Goal: Task Accomplishment & Management: Complete application form

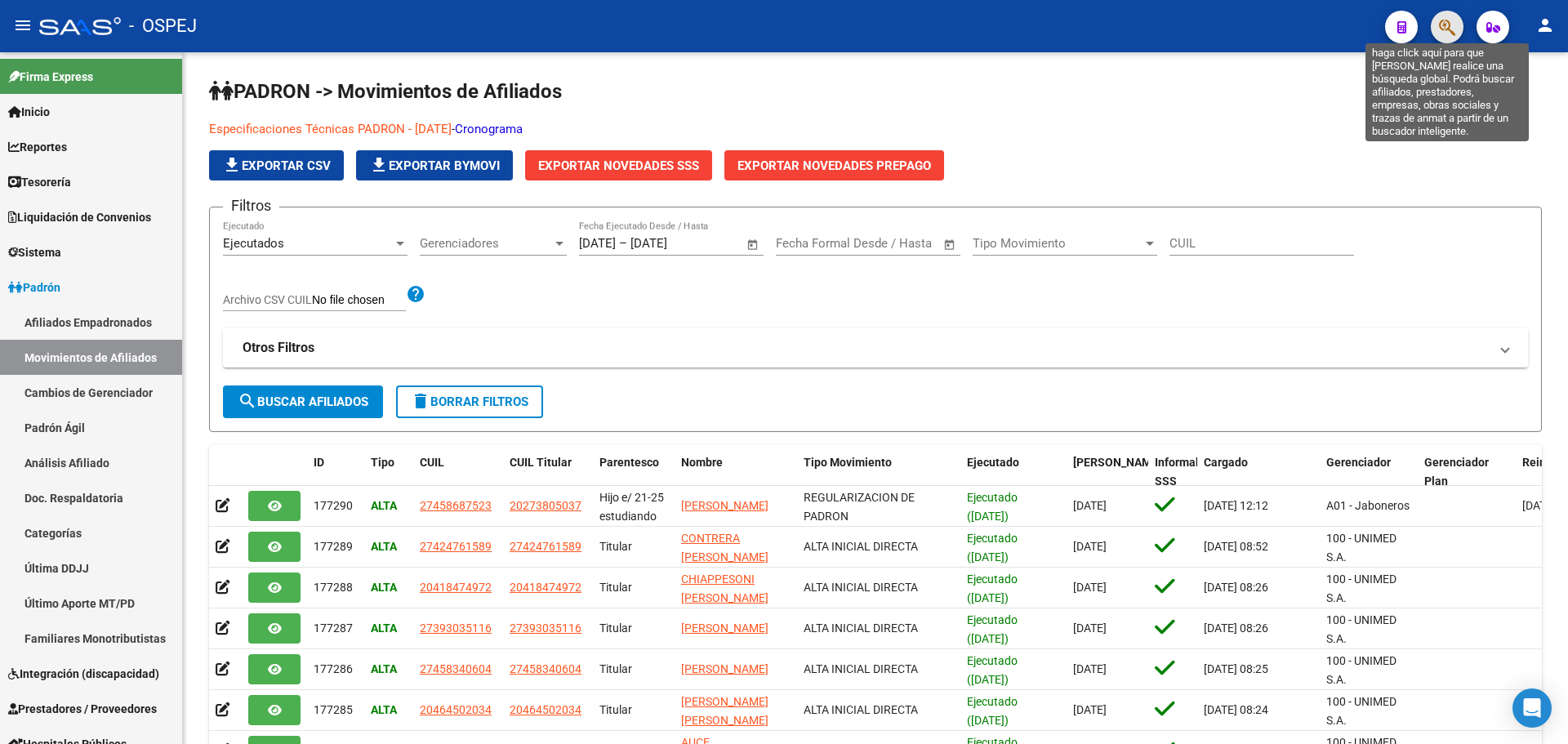
click at [1441, 16] on span "button" at bounding box center [1448, 28] width 16 height 34
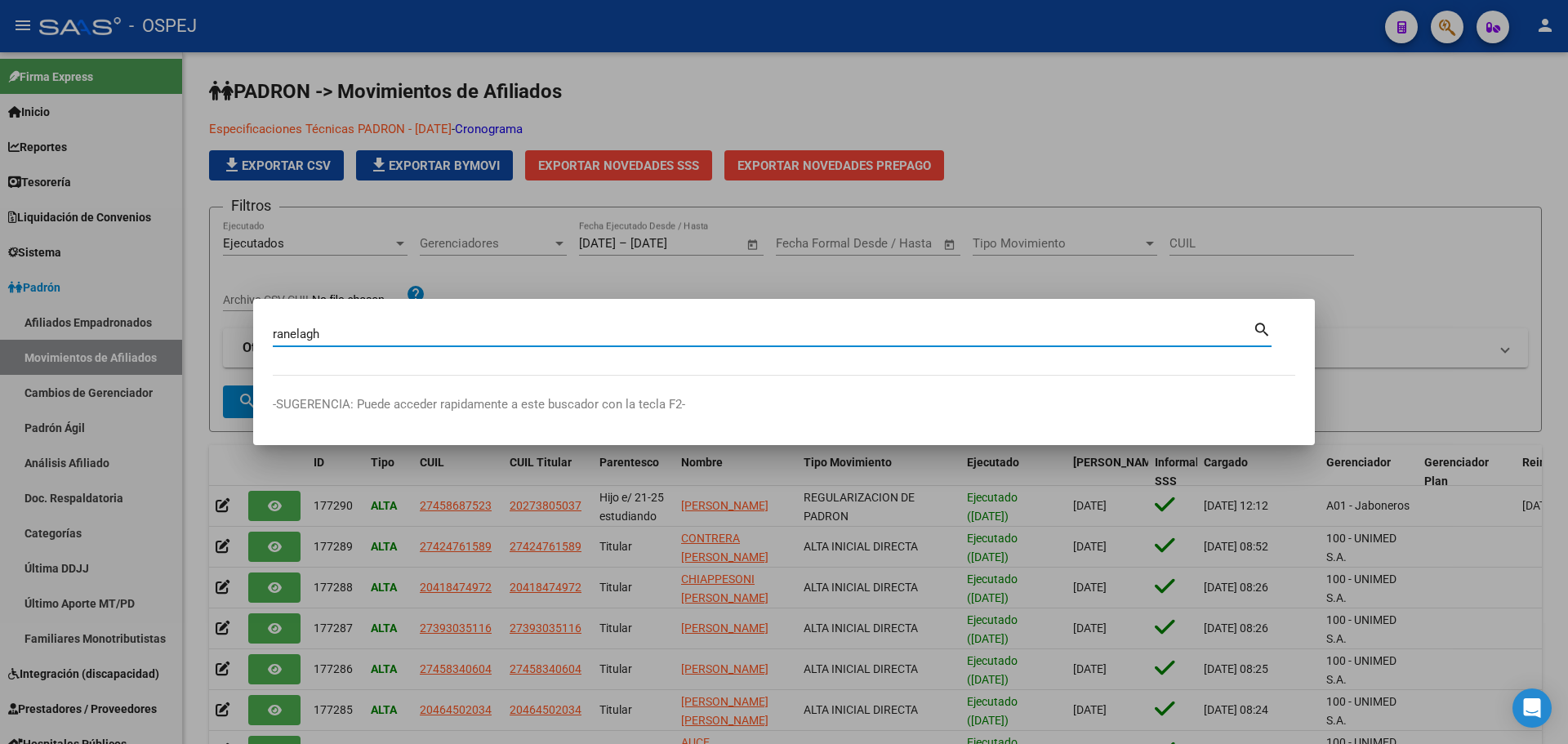
type input "ranelagh"
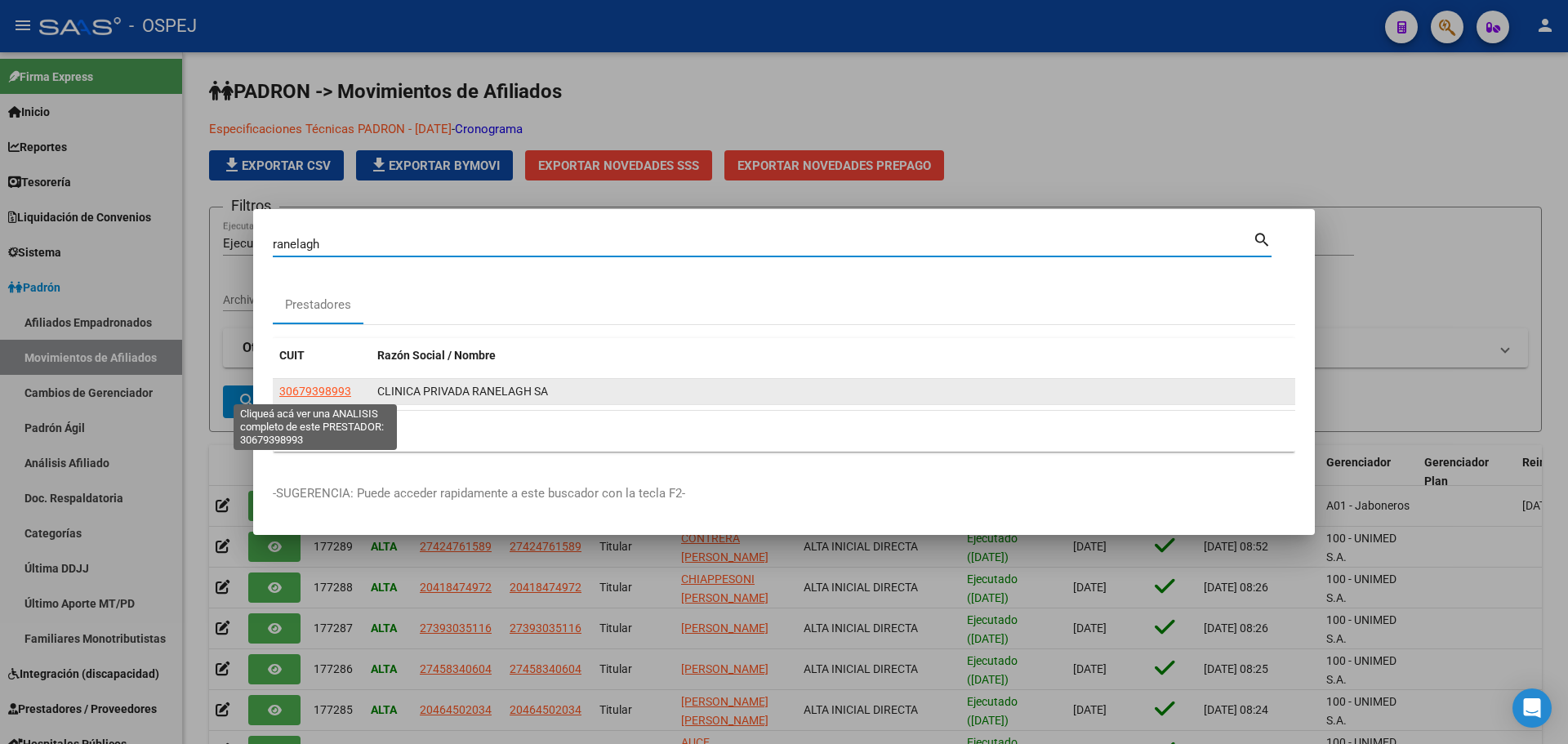
click at [348, 392] on span "30679398993" at bounding box center [315, 391] width 72 height 13
type textarea "30679398993"
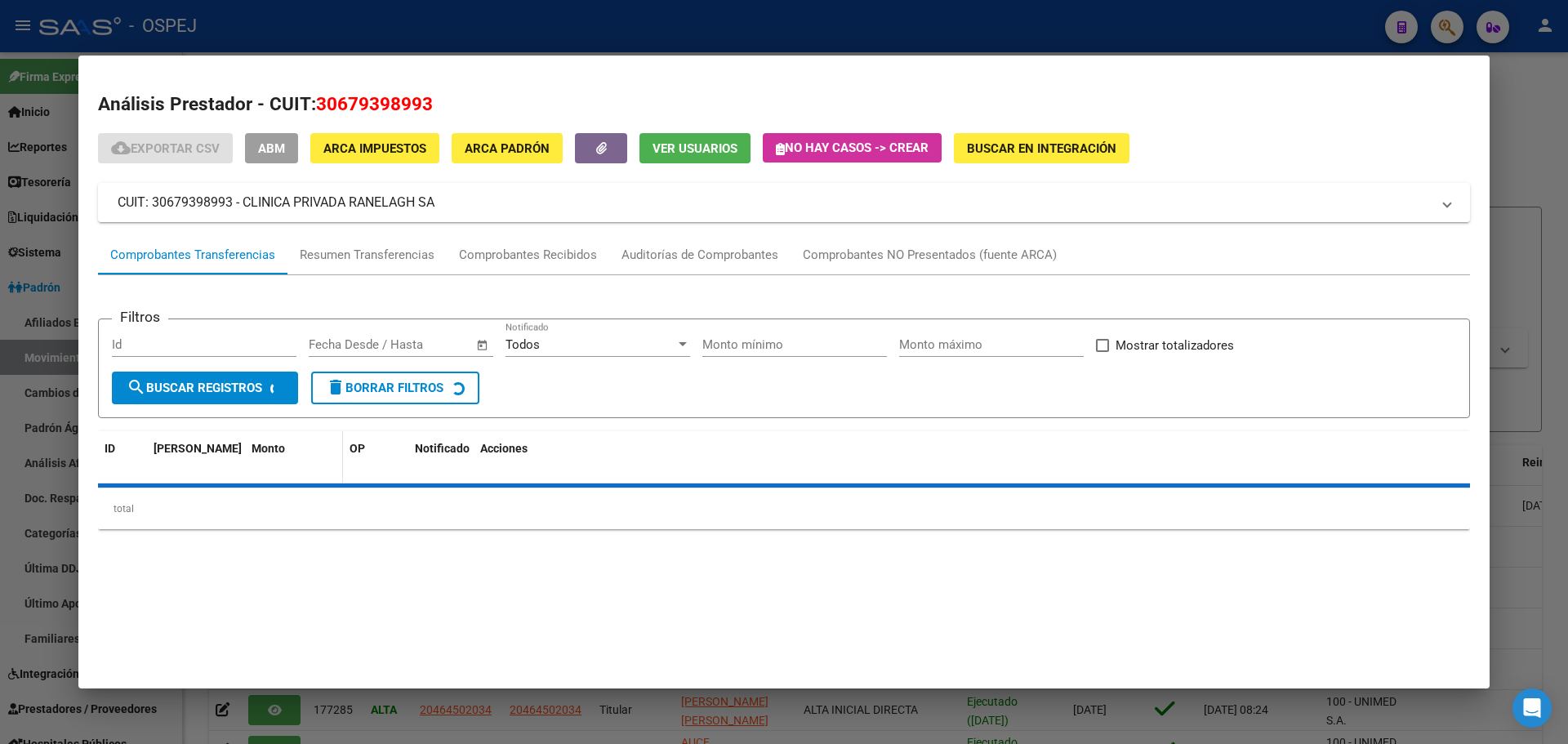
scroll to position [163, 0]
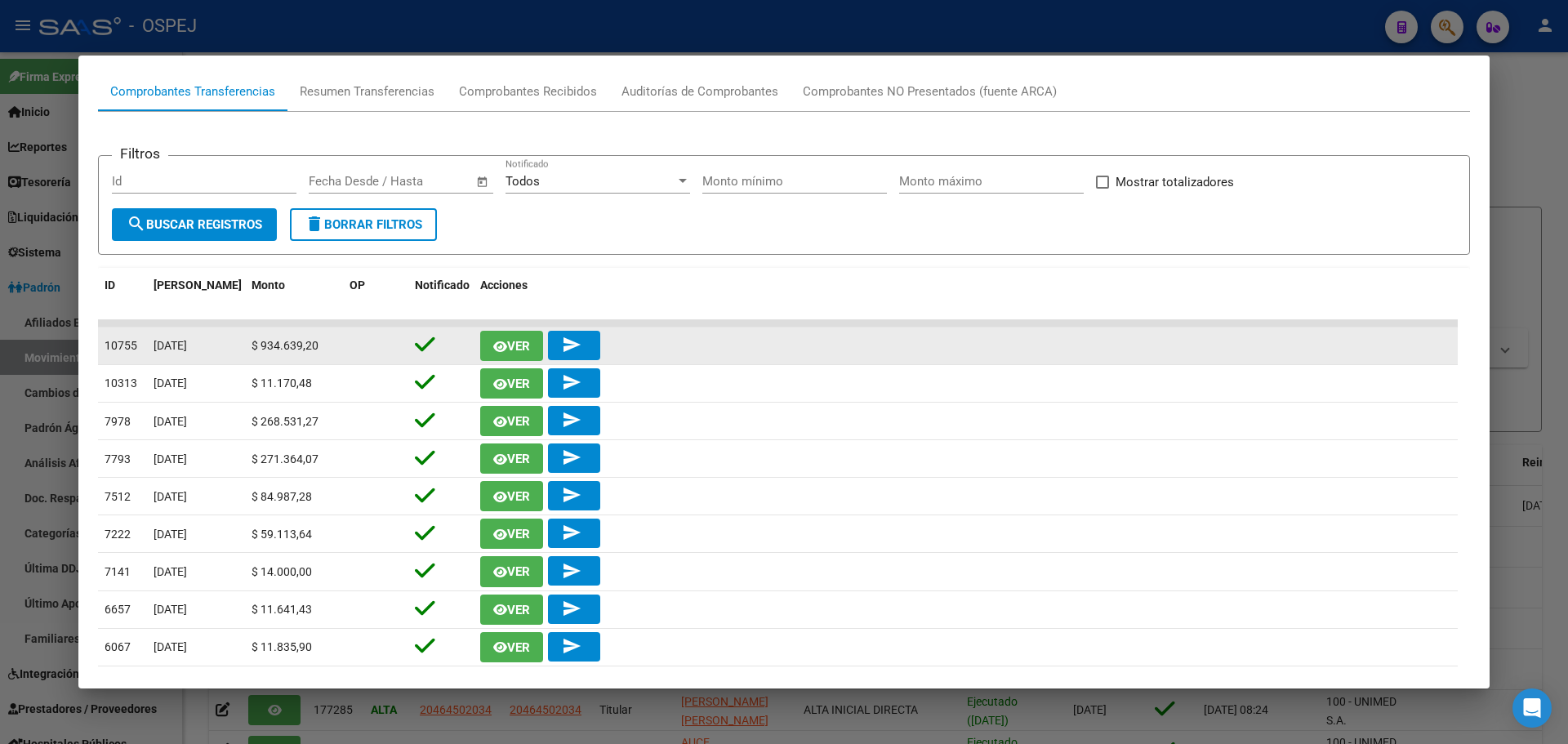
click at [503, 348] on icon "button" at bounding box center [501, 347] width 14 height 12
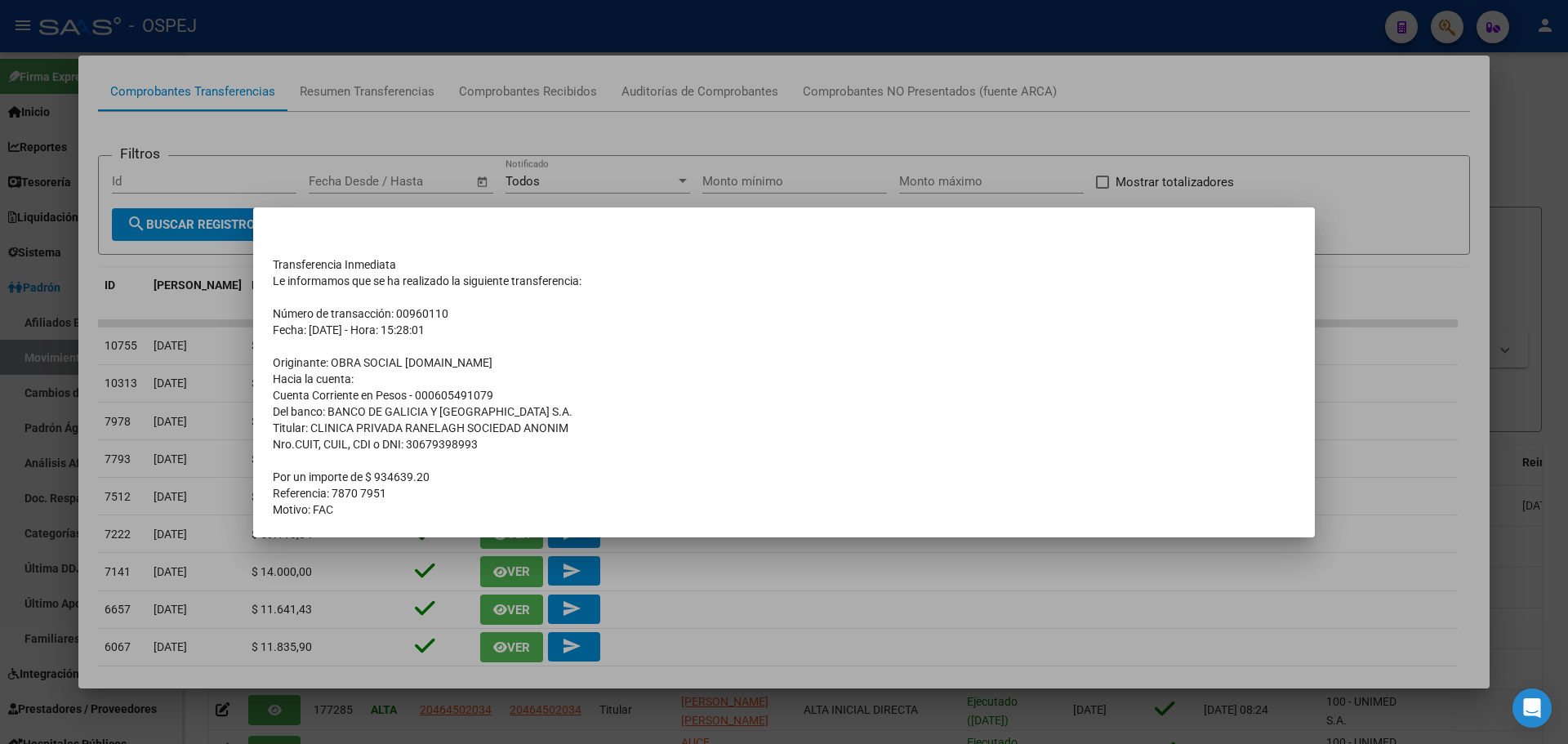
click at [496, 164] on div at bounding box center [784, 372] width 1568 height 744
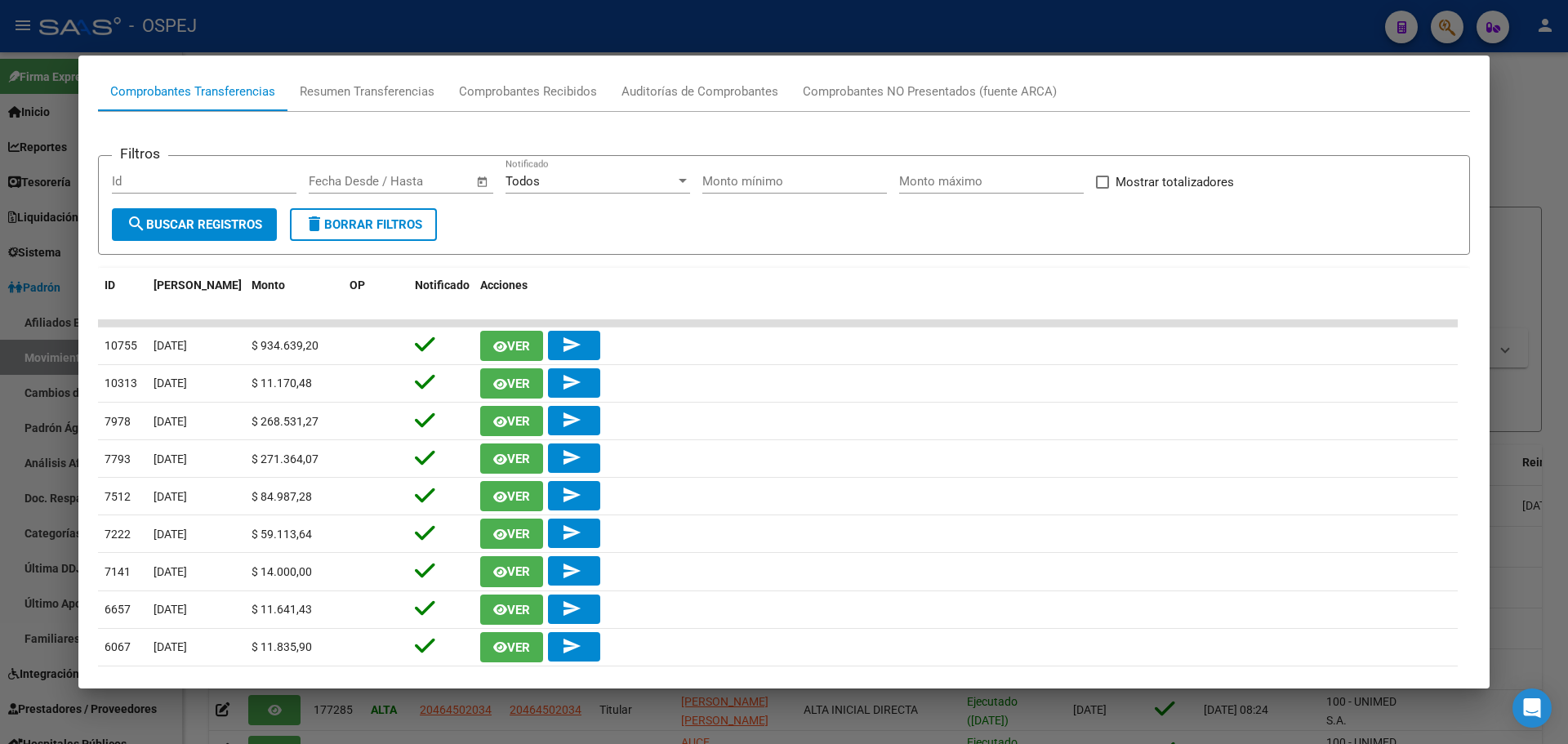
click at [532, 25] on div at bounding box center [784, 372] width 1568 height 744
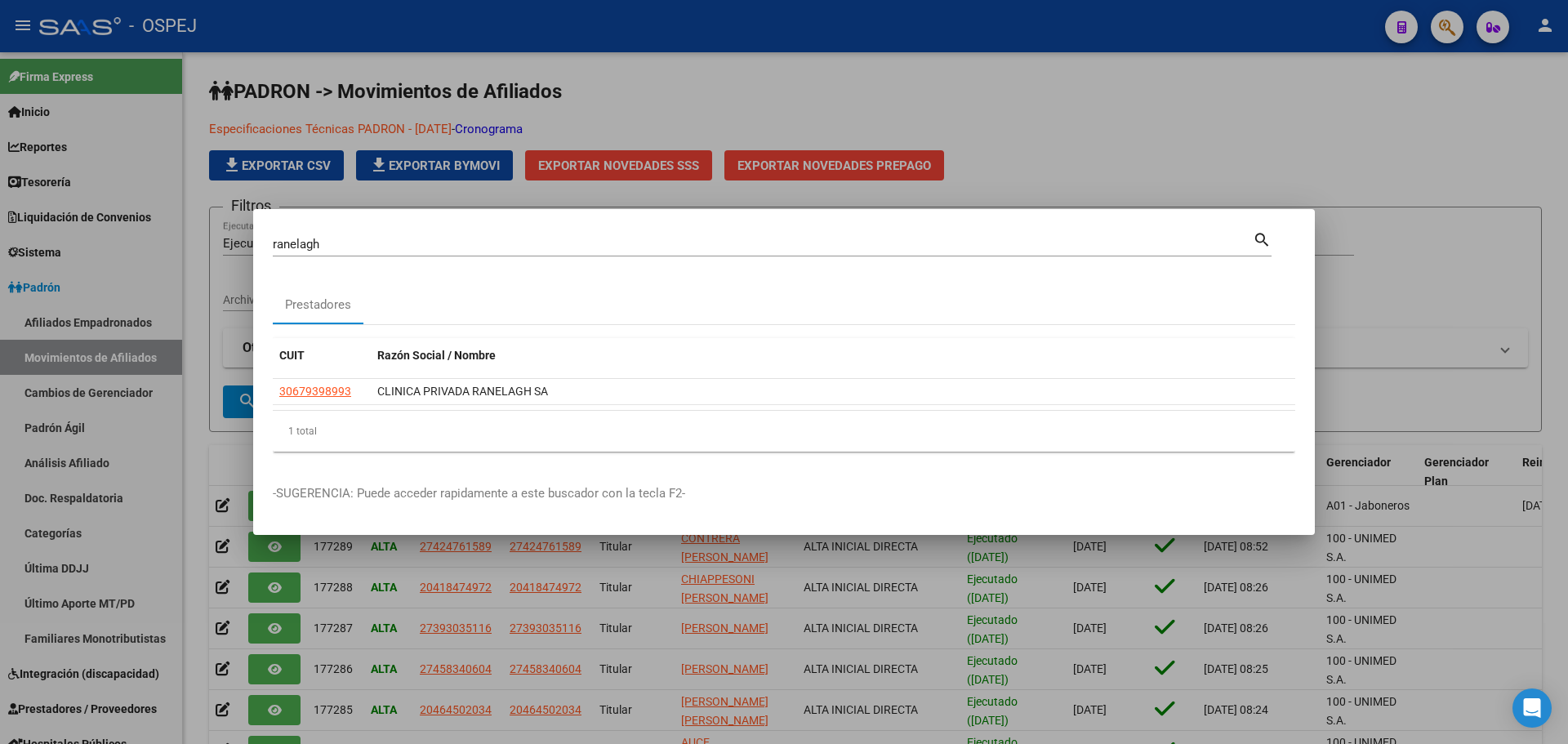
click at [427, 244] on input "ranelagh" at bounding box center [763, 244] width 980 height 15
type input "franquimed"
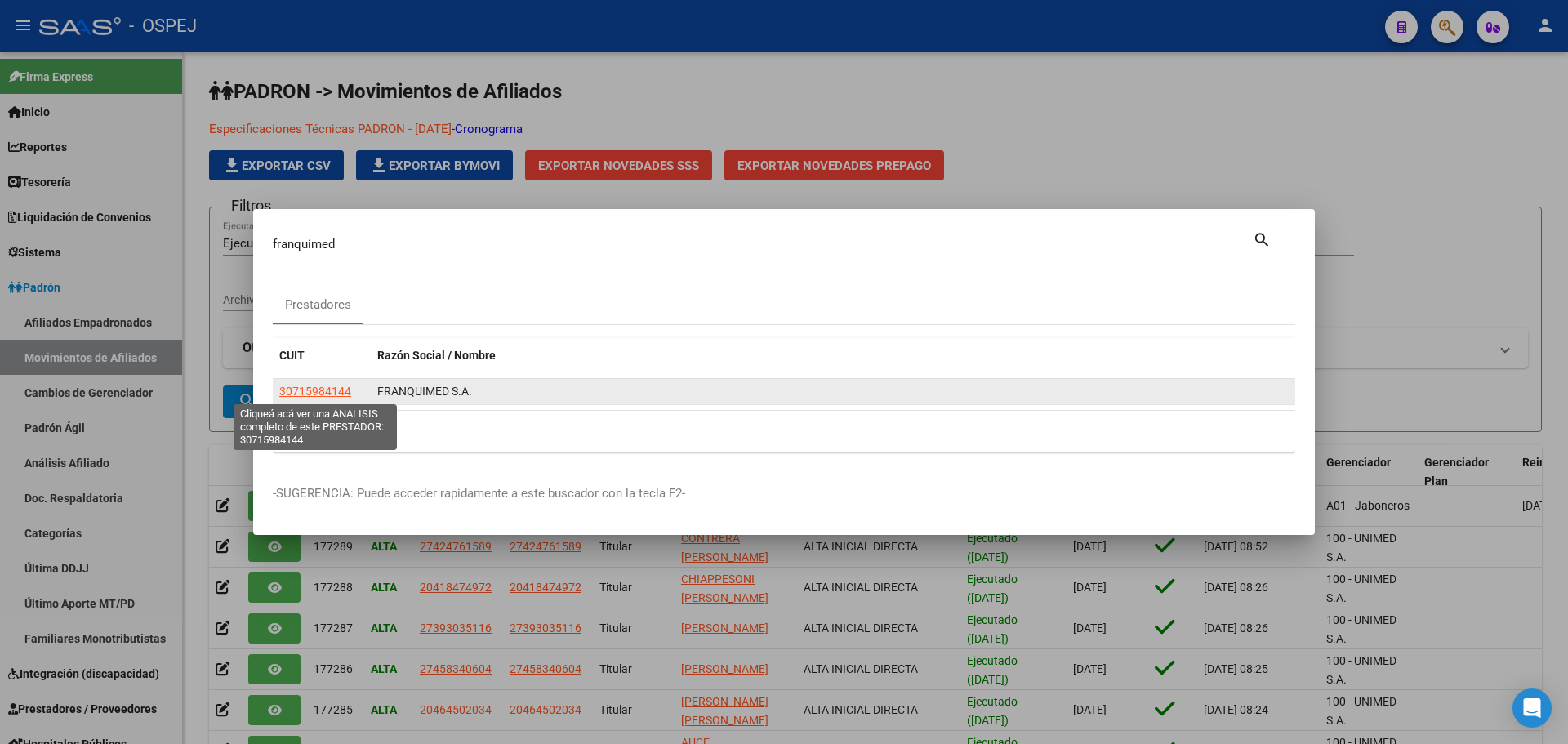
click at [339, 392] on span "30715984144" at bounding box center [315, 391] width 72 height 13
type textarea "30715984144"
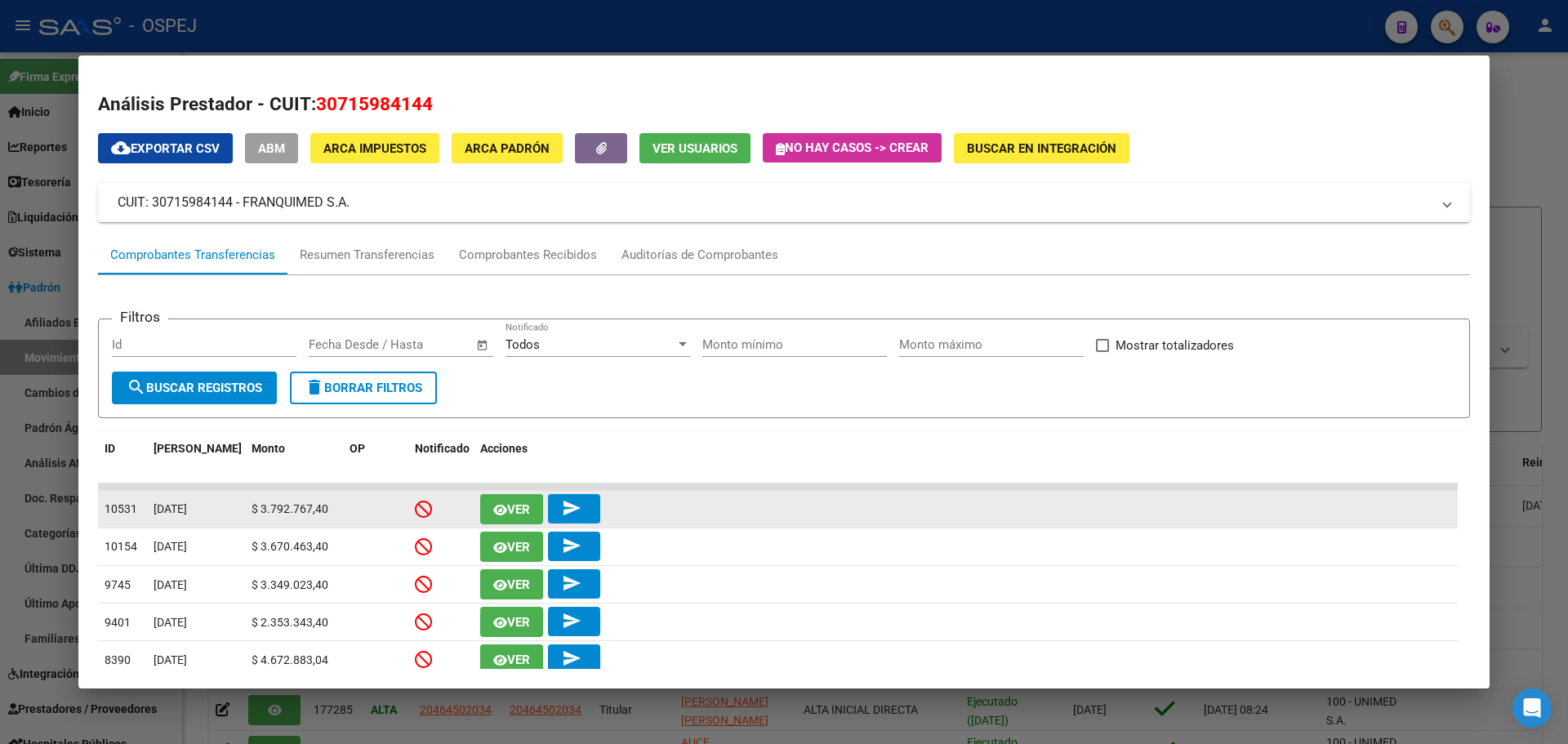
click at [478, 506] on datatable-body-cell "Ver send" at bounding box center [966, 509] width 984 height 37
click at [525, 504] on span "Ver" at bounding box center [519, 510] width 23 height 15
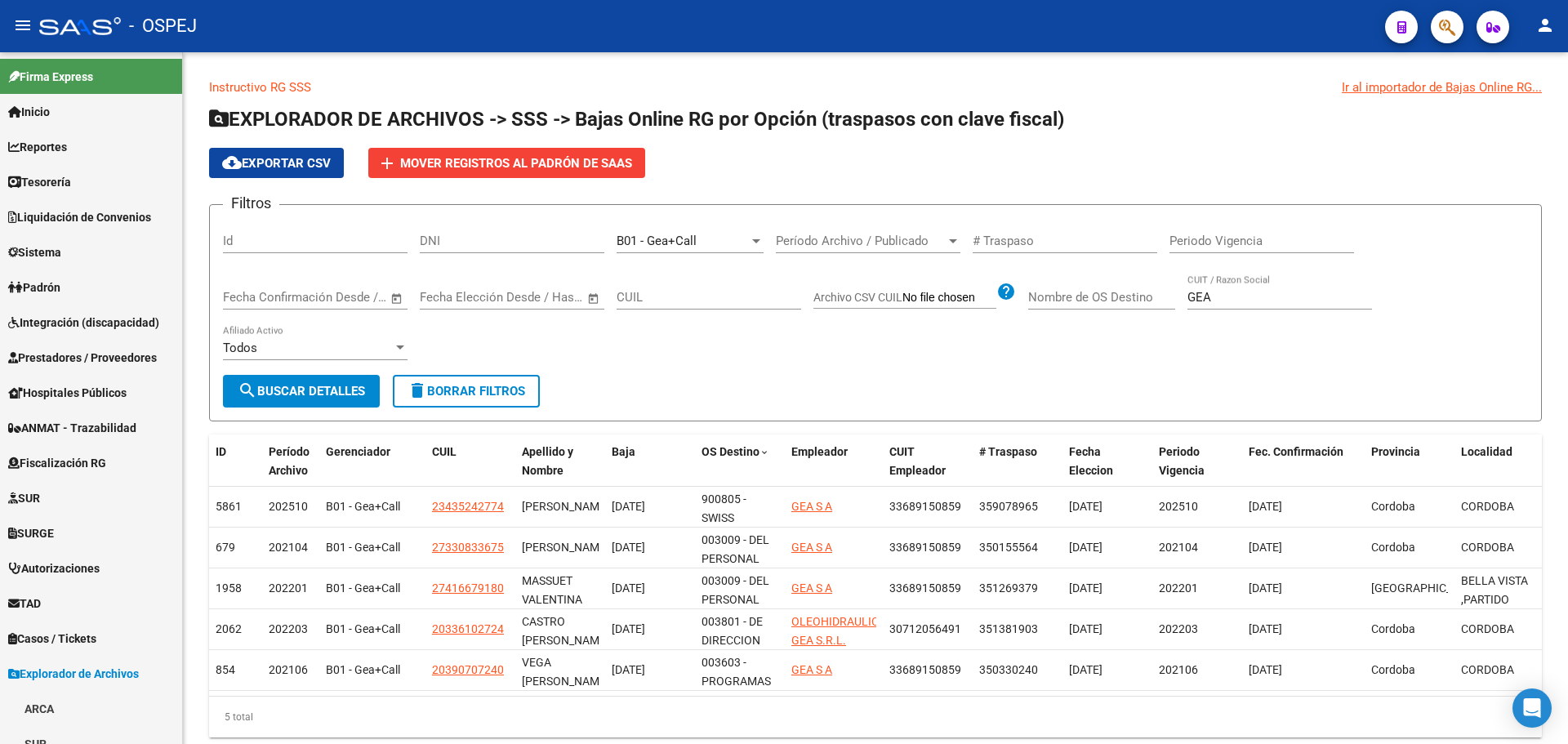
scroll to position [636, 0]
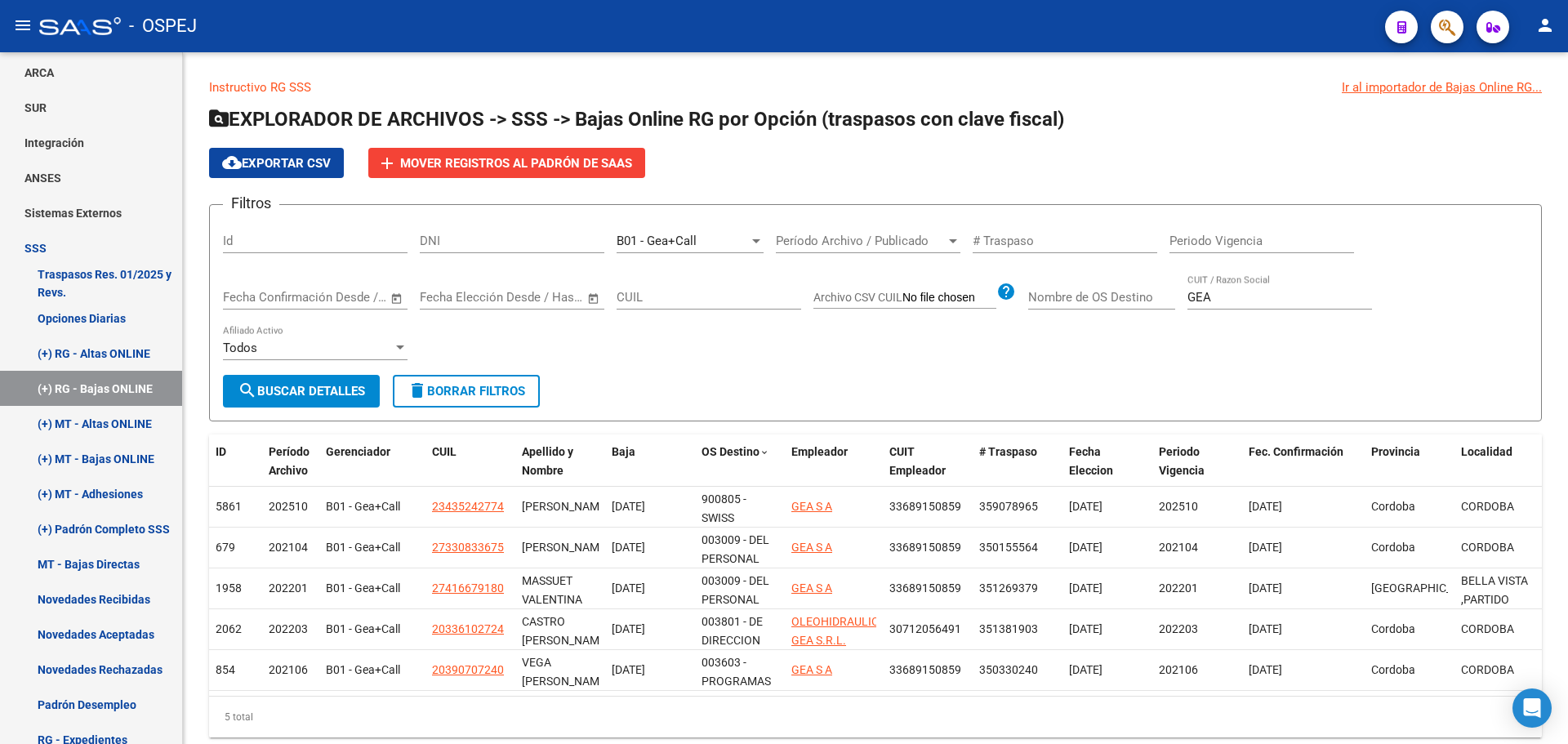
click at [1450, 20] on icon "button" at bounding box center [1448, 27] width 16 height 19
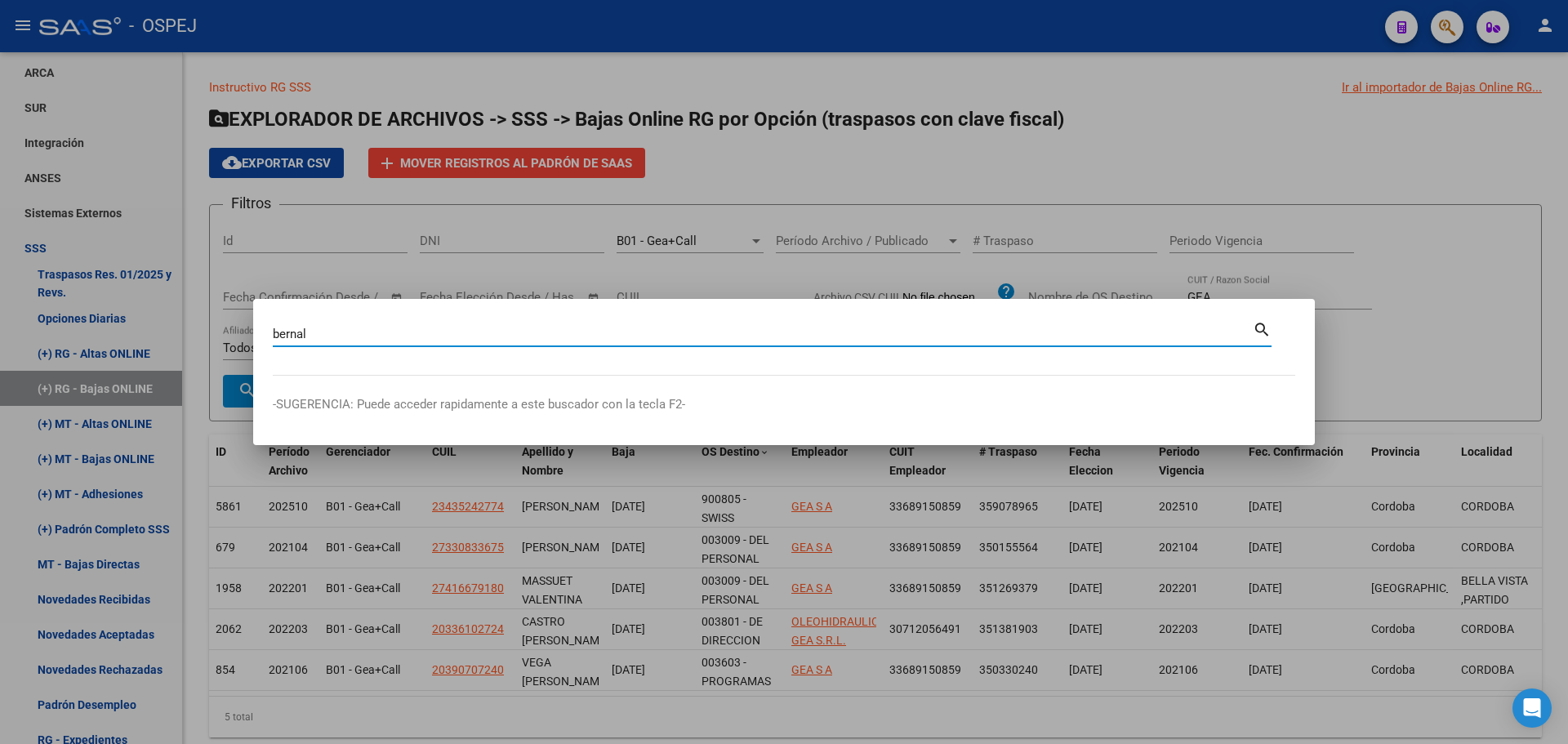
type input "bernal"
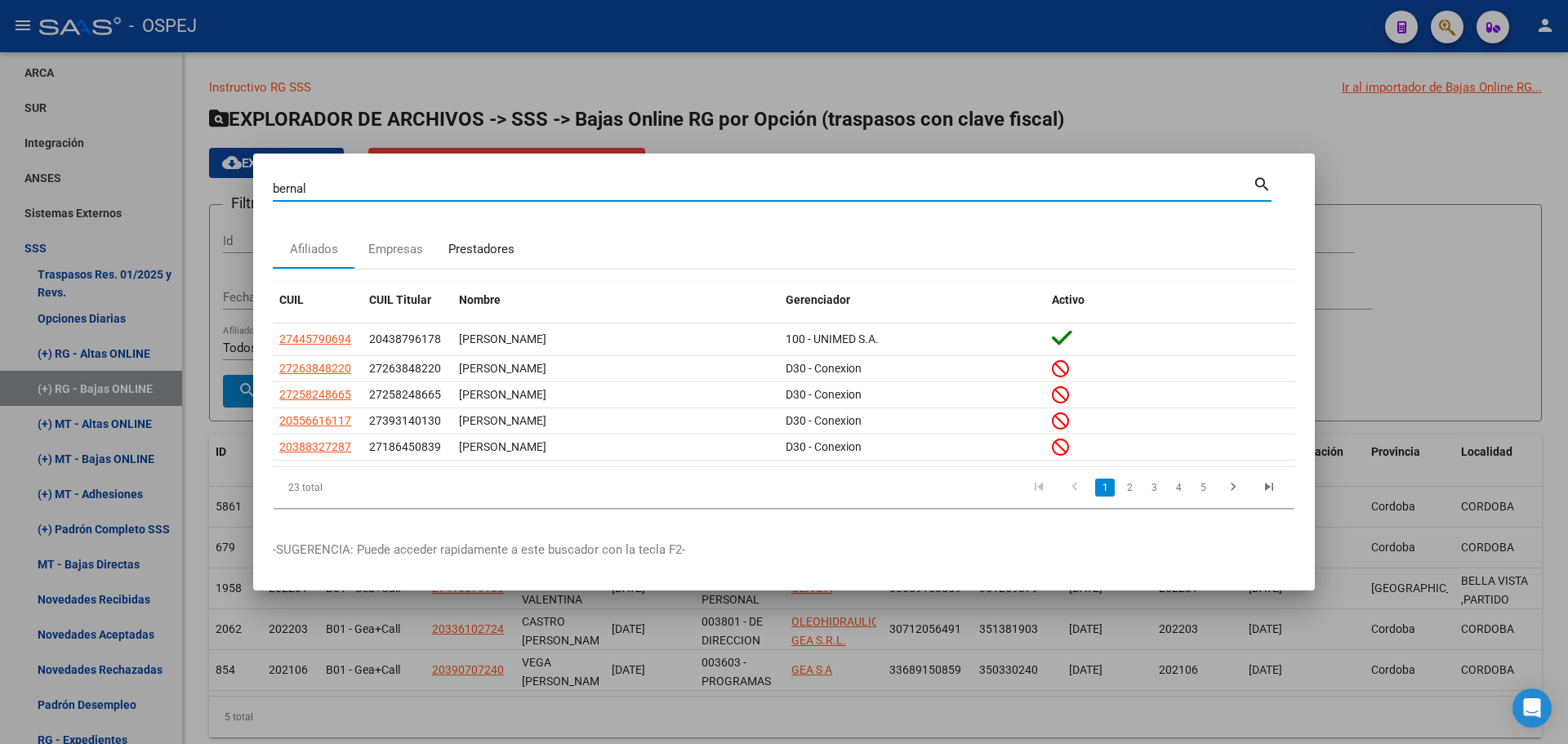
click at [476, 241] on div "Prestadores" at bounding box center [481, 249] width 66 height 19
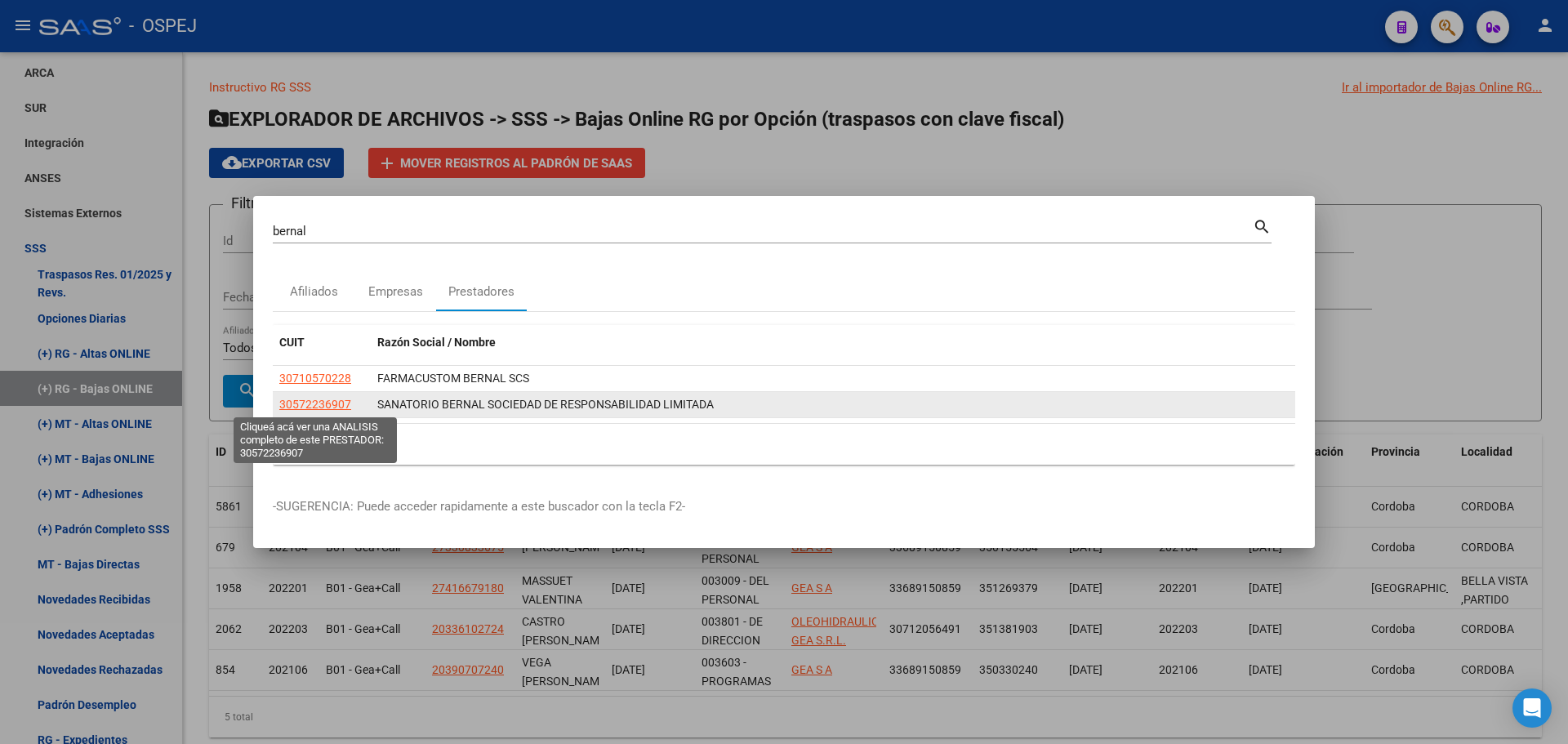
click at [320, 403] on span "30572236907" at bounding box center [315, 405] width 72 height 13
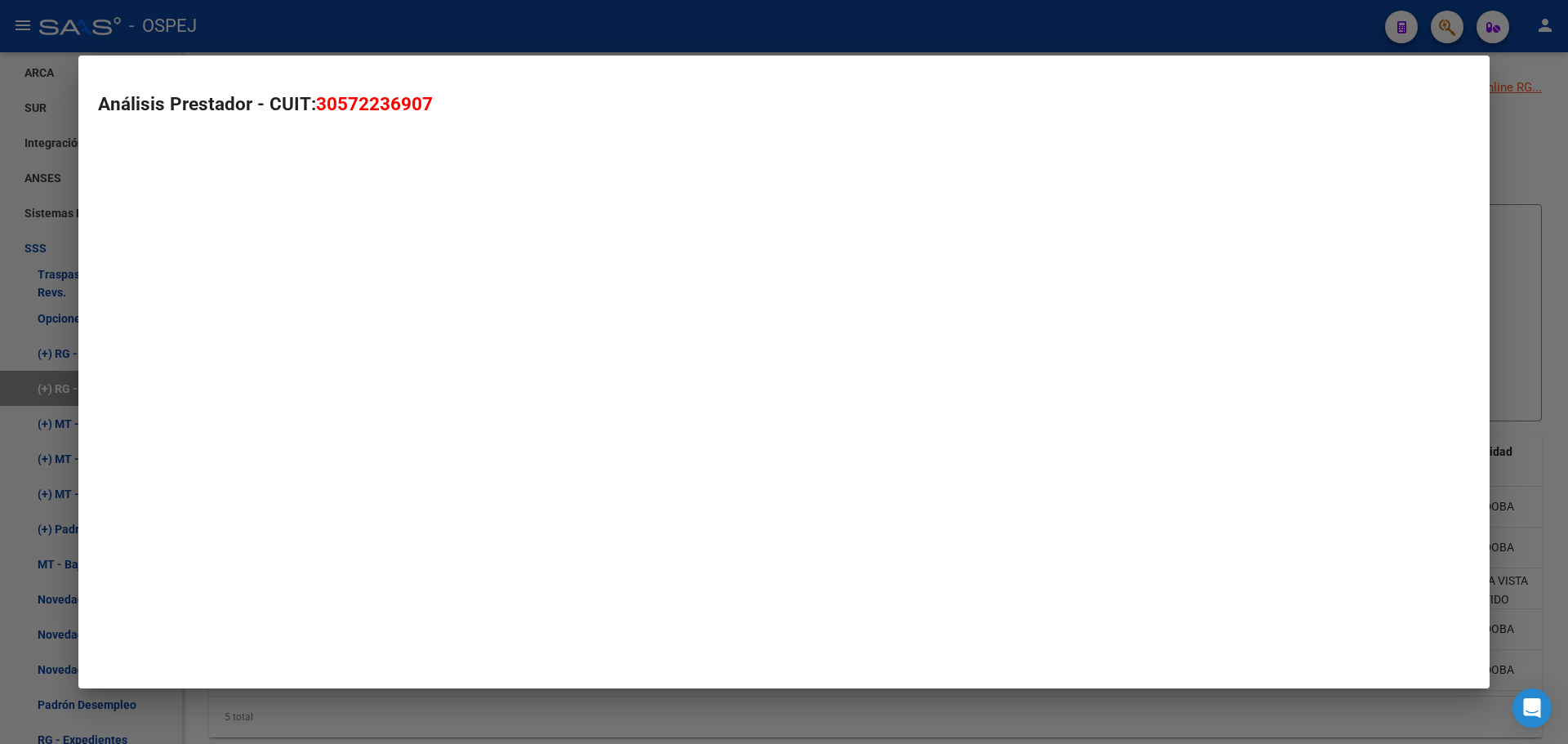
type textarea "30572236907"
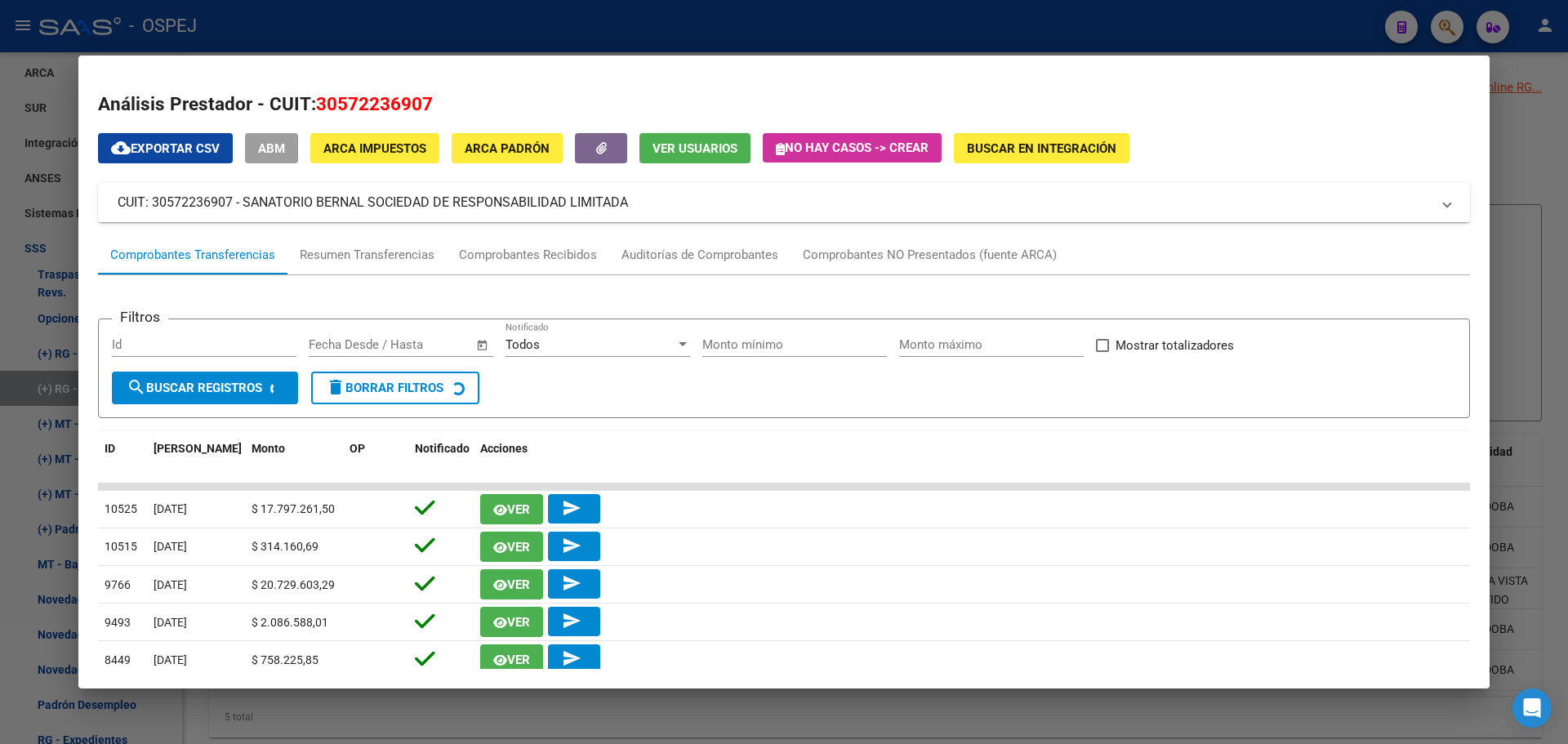
scroll to position [276, 0]
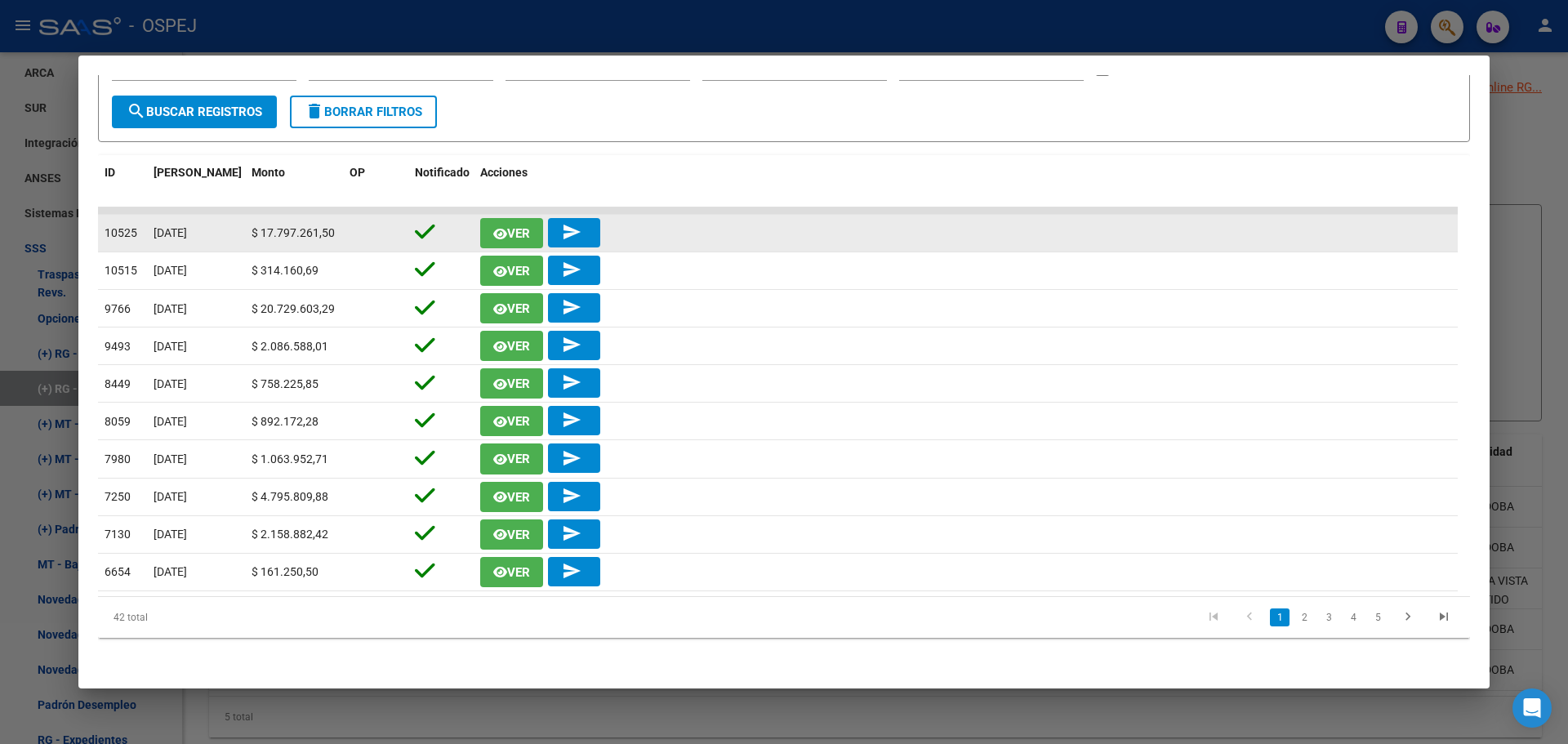
click at [506, 230] on icon "button" at bounding box center [501, 234] width 14 height 12
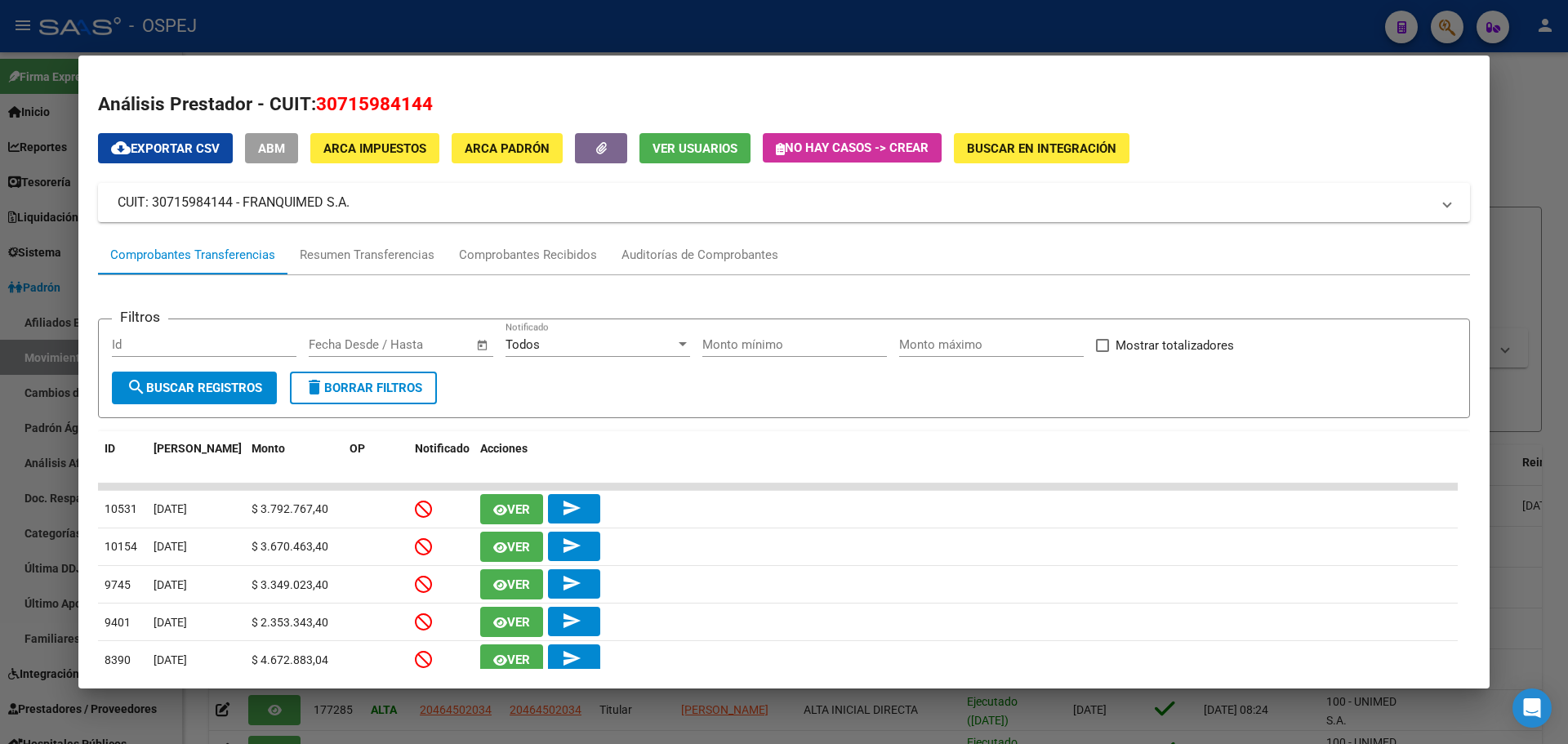
click at [498, 28] on div at bounding box center [784, 372] width 1568 height 744
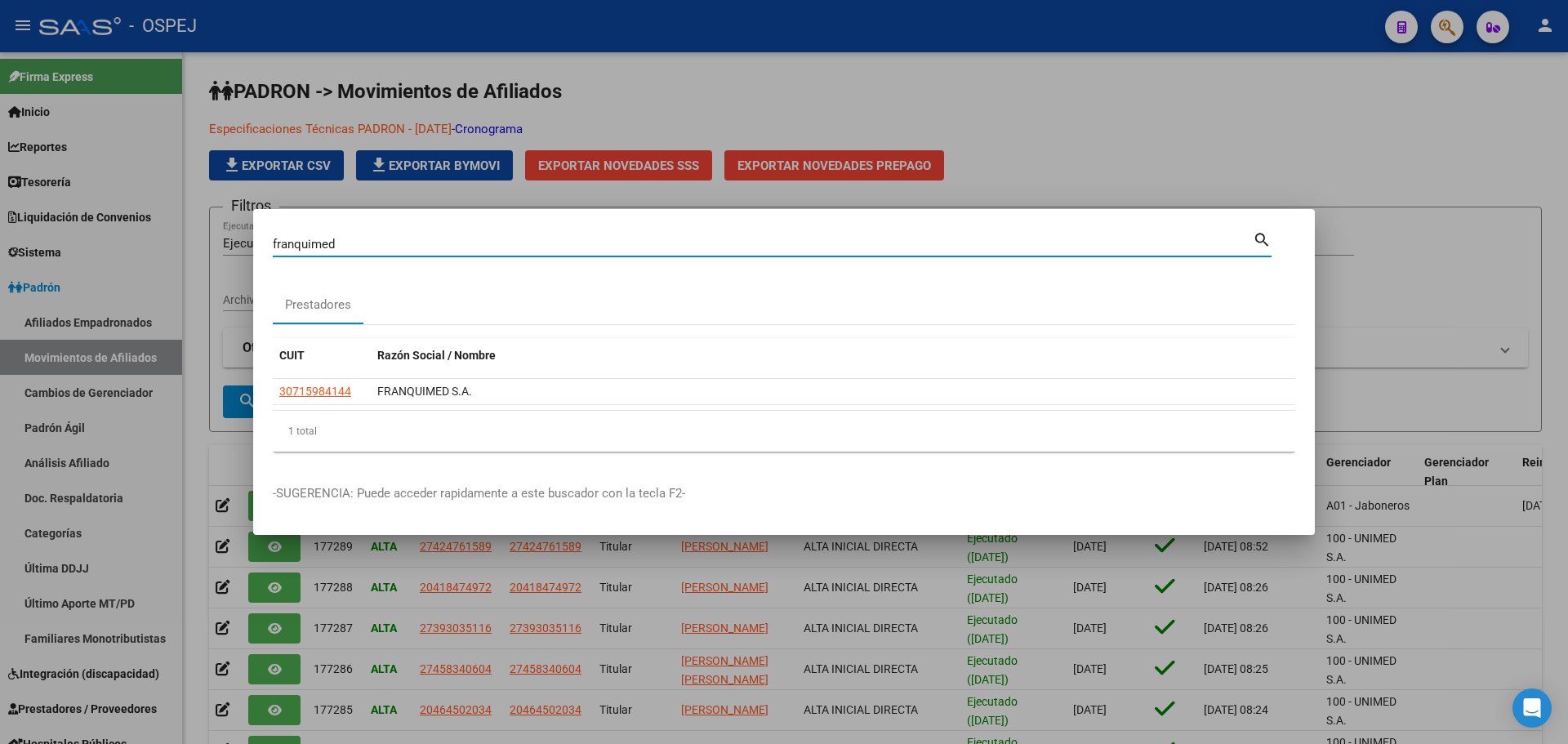
click at [353, 250] on input "franquimed" at bounding box center [763, 244] width 980 height 15
paste input "27961746308"
type input "27961746308"
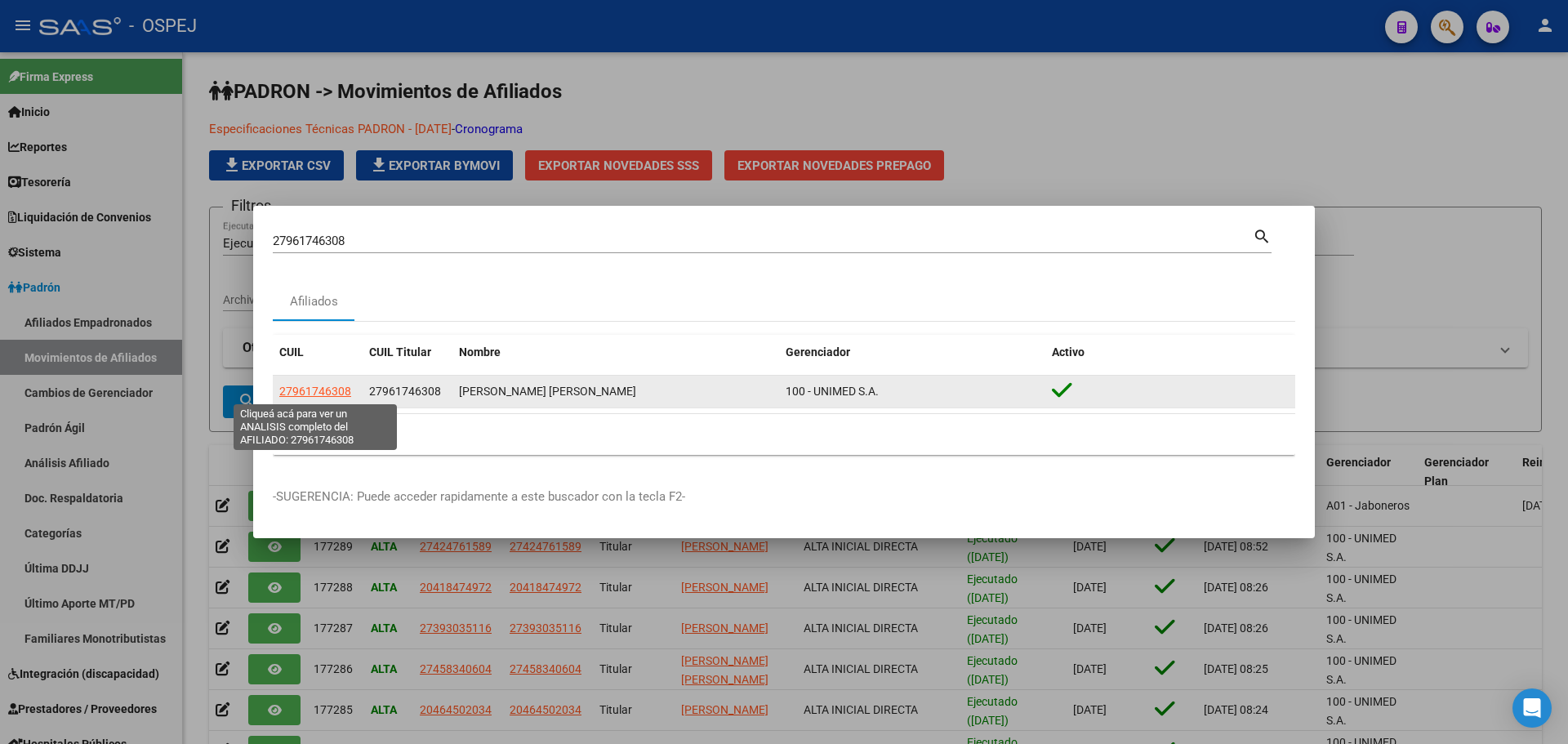
click at [323, 397] on span "27961746308" at bounding box center [315, 391] width 72 height 13
type textarea "27961746308"
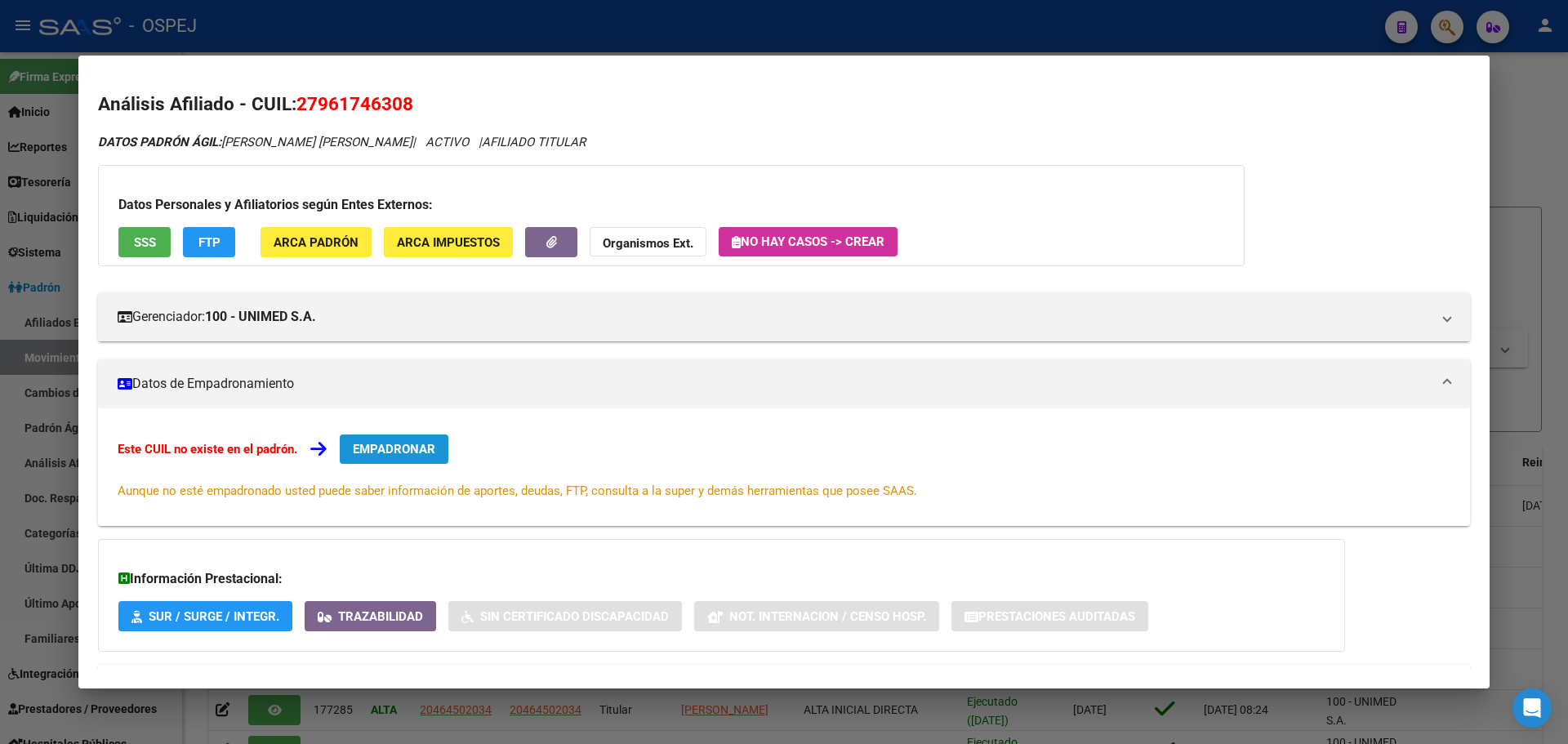
click at [401, 452] on span "EMPADRONAR" at bounding box center [394, 449] width 83 height 15
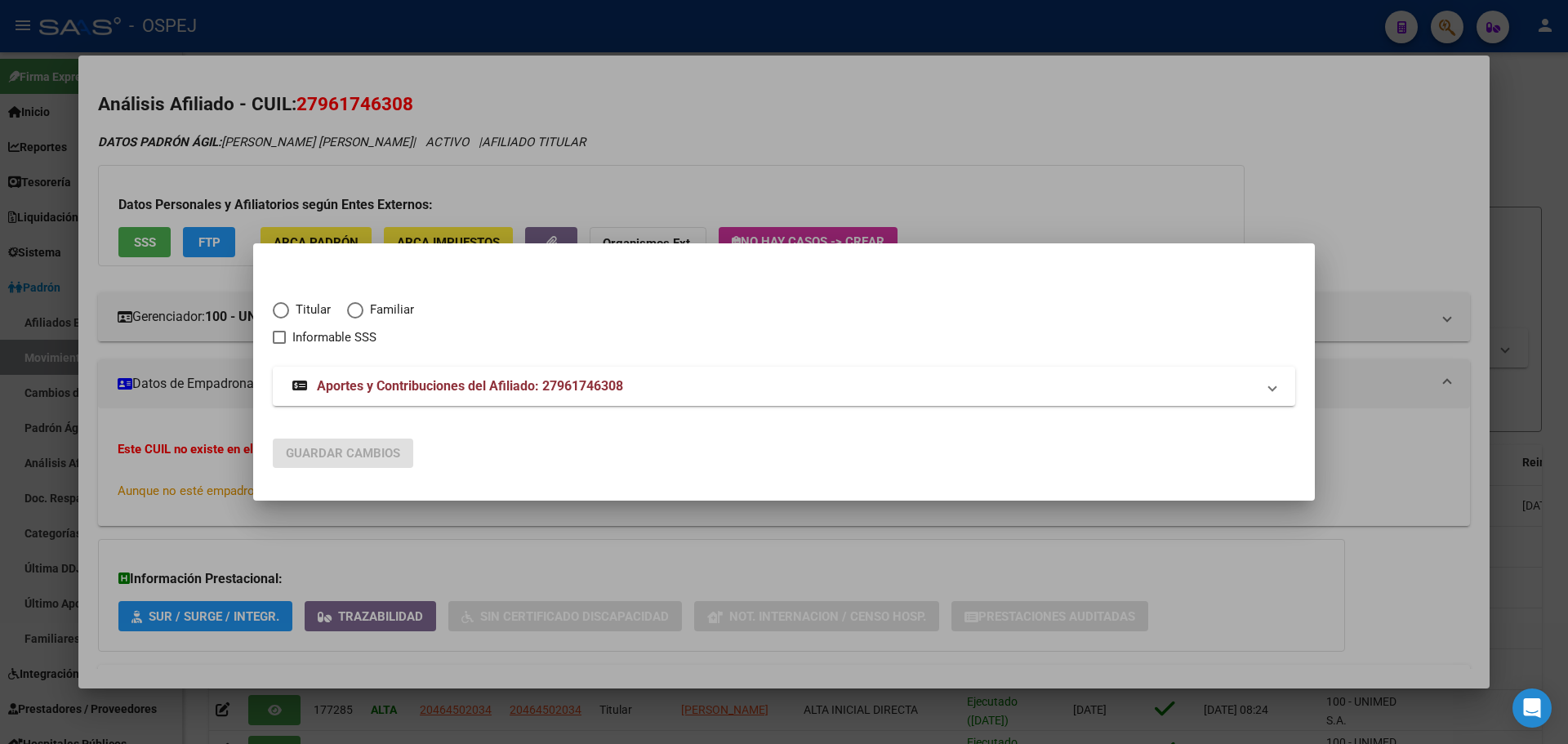
click at [304, 307] on span "Titular" at bounding box center [310, 309] width 42 height 19
click at [290, 307] on input "Titular" at bounding box center [281, 310] width 16 height 16
radio input "true"
checkbox input "true"
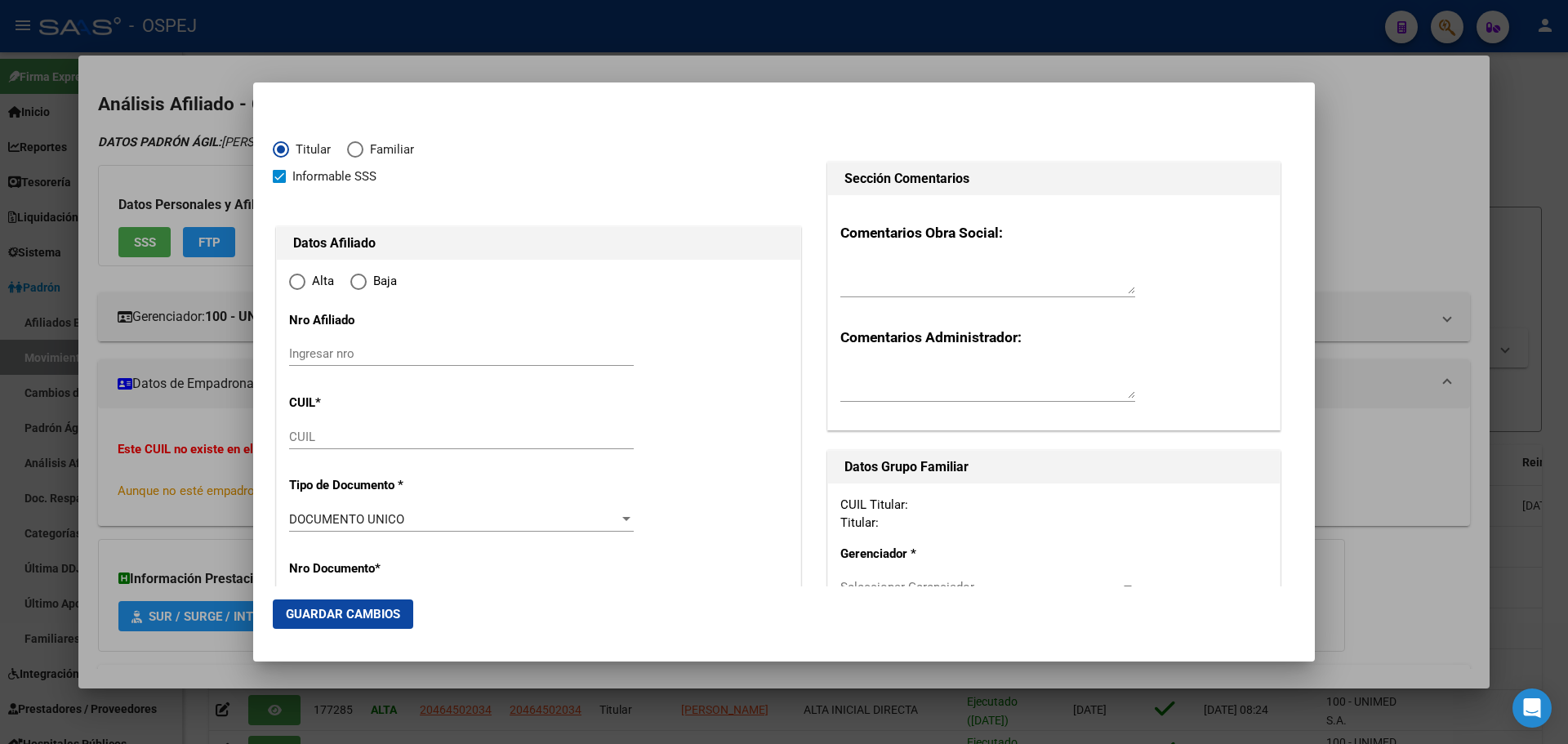
type input "27-96174630-8"
radio input "true"
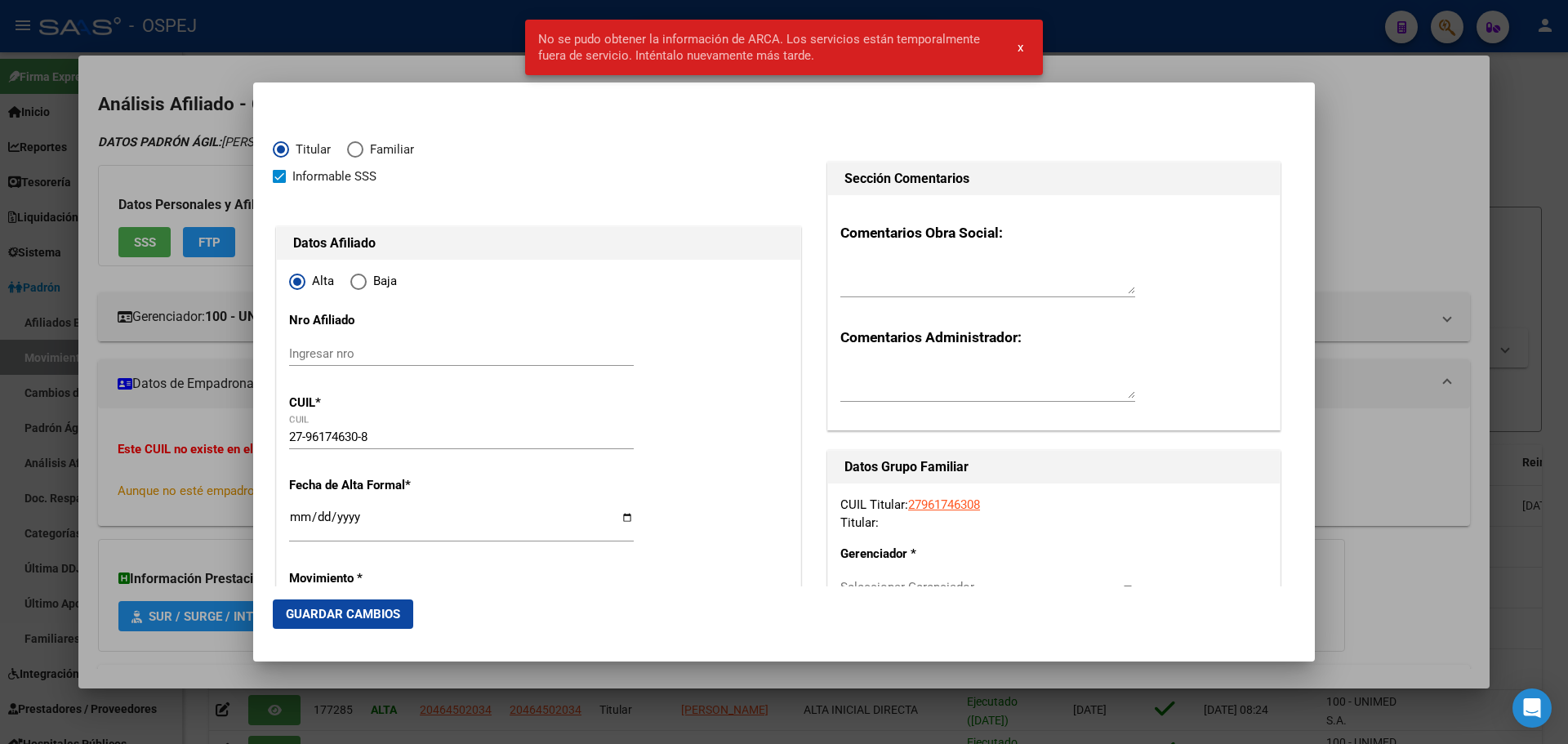
click at [299, 517] on input "Ingresar fecha" at bounding box center [461, 523] width 345 height 26
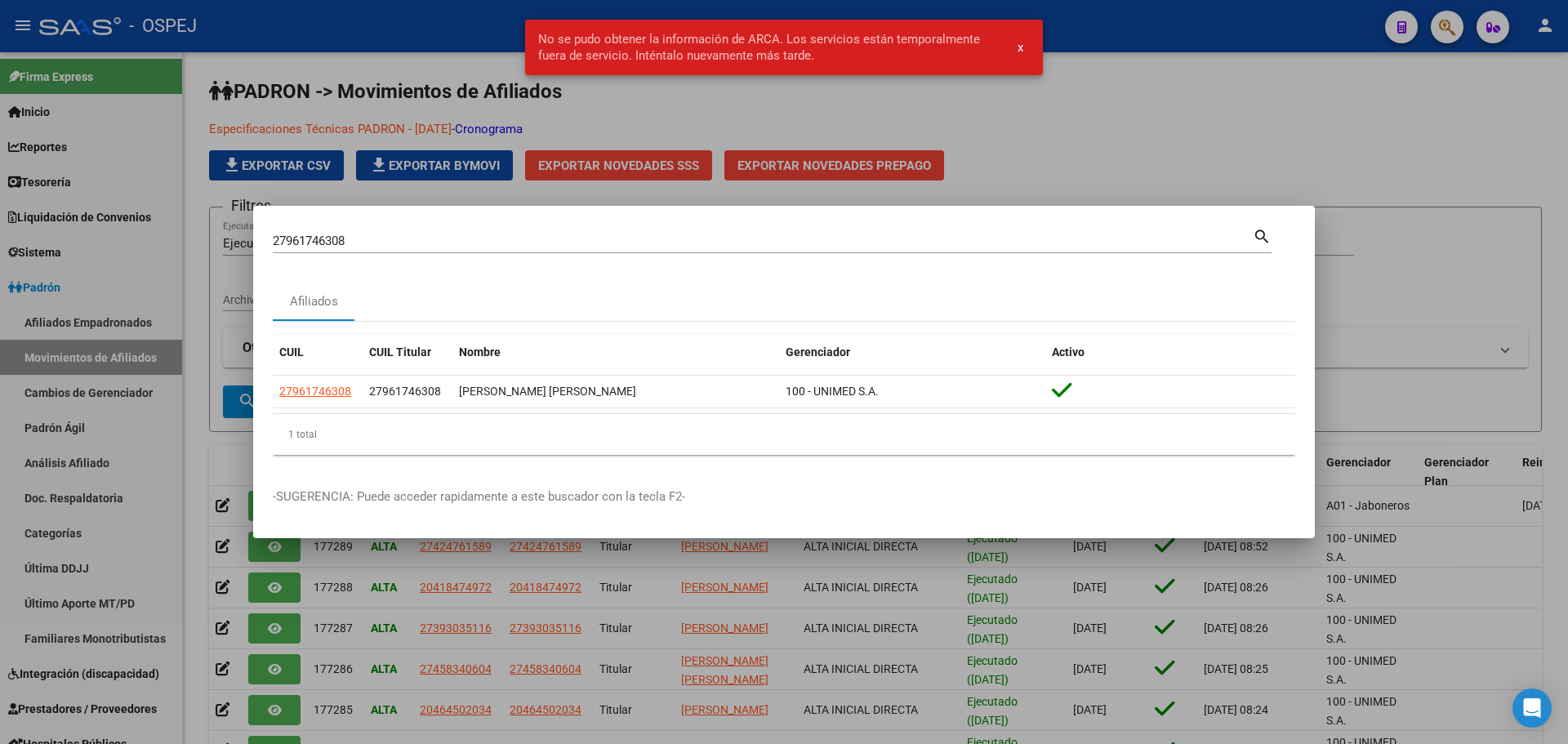
click at [522, 115] on div at bounding box center [784, 372] width 1568 height 744
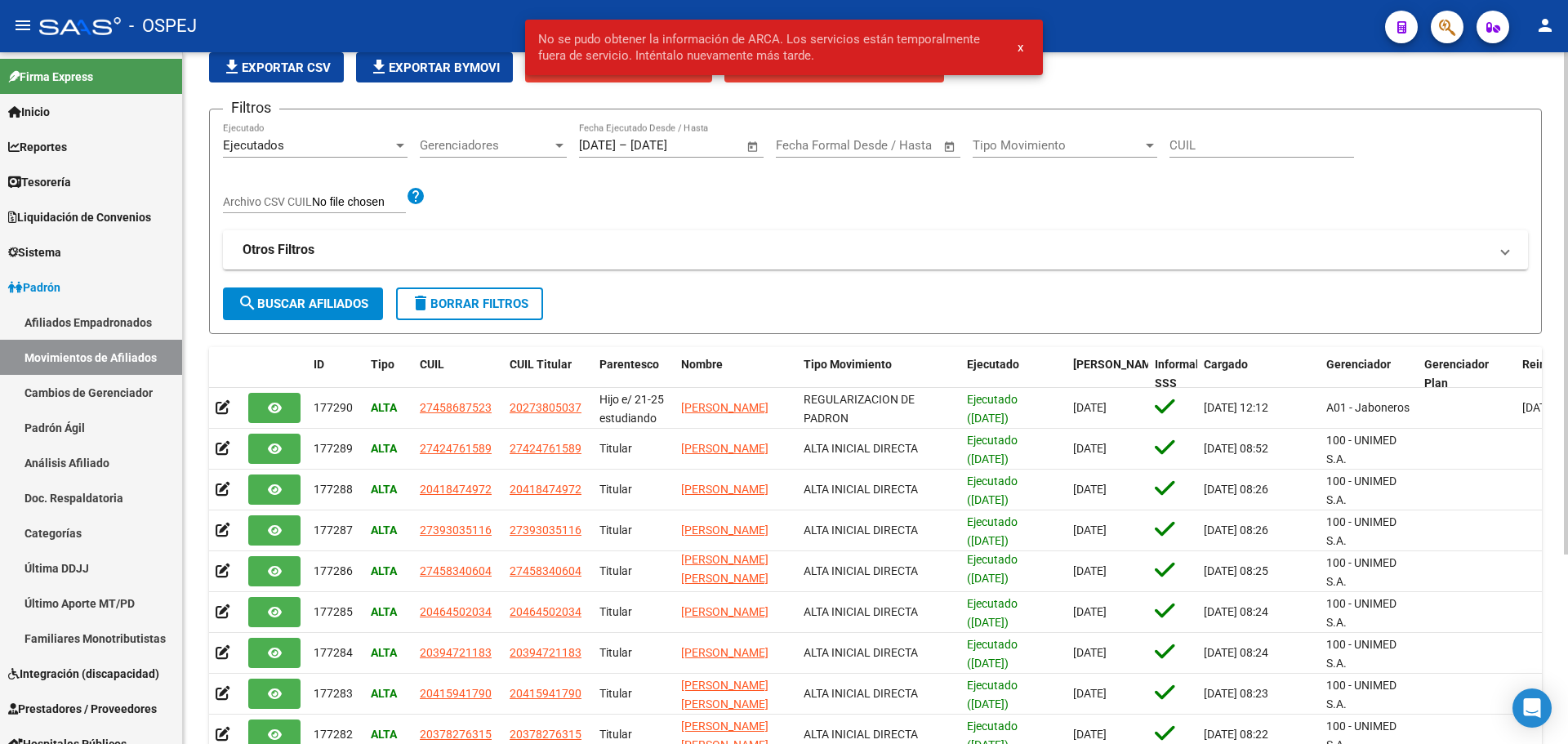
scroll to position [16, 0]
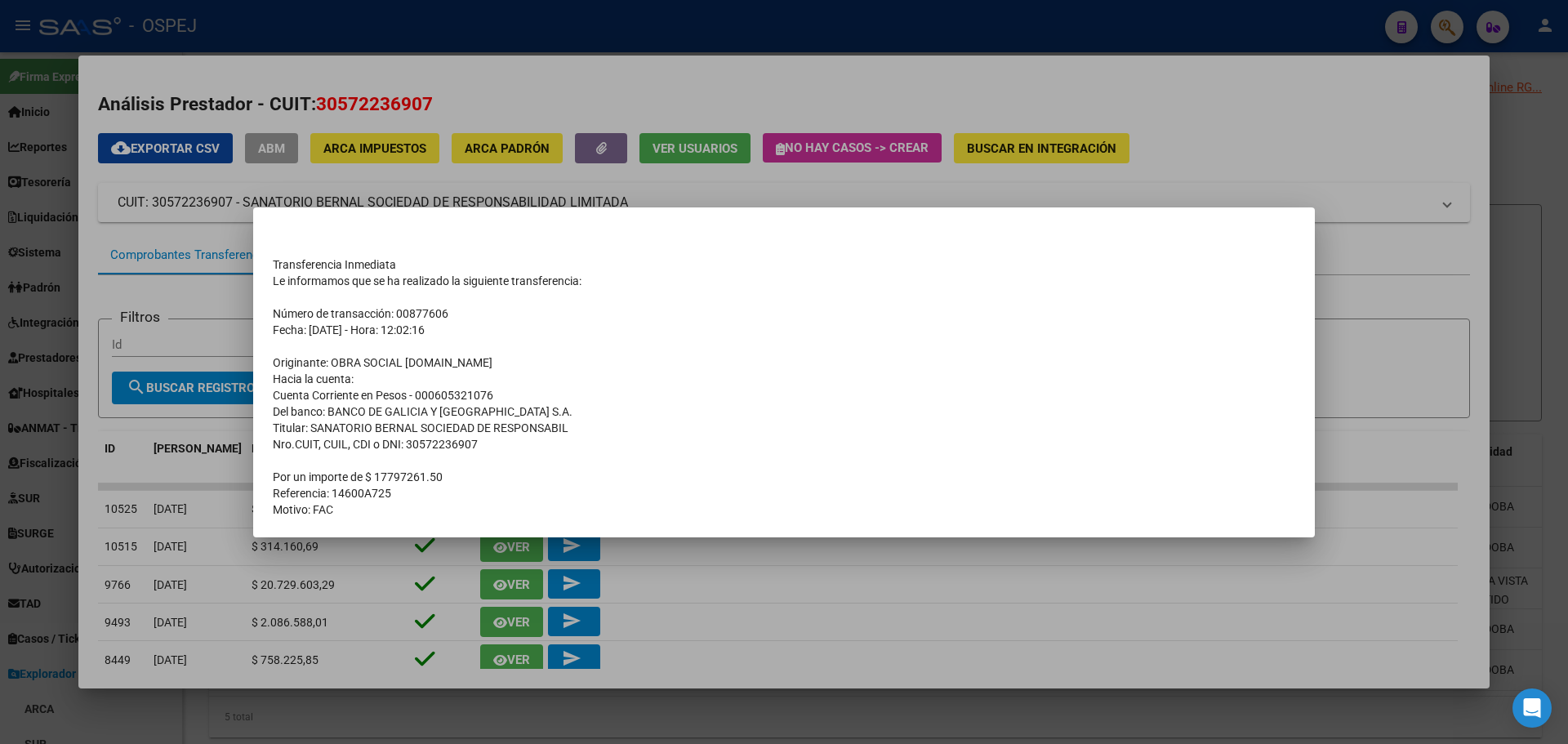
scroll to position [276, 0]
